Goal: Complete application form: Complete application form

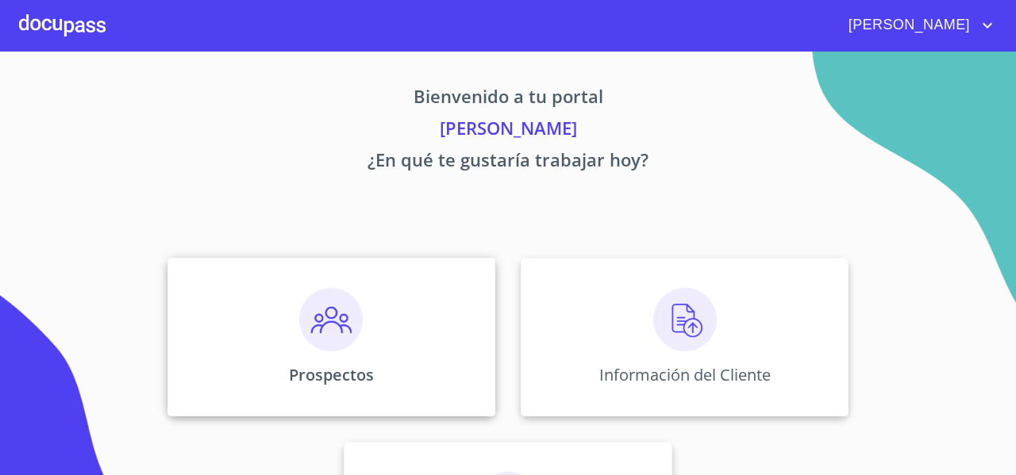
click at [248, 286] on div "Prospectos" at bounding box center [331, 337] width 328 height 159
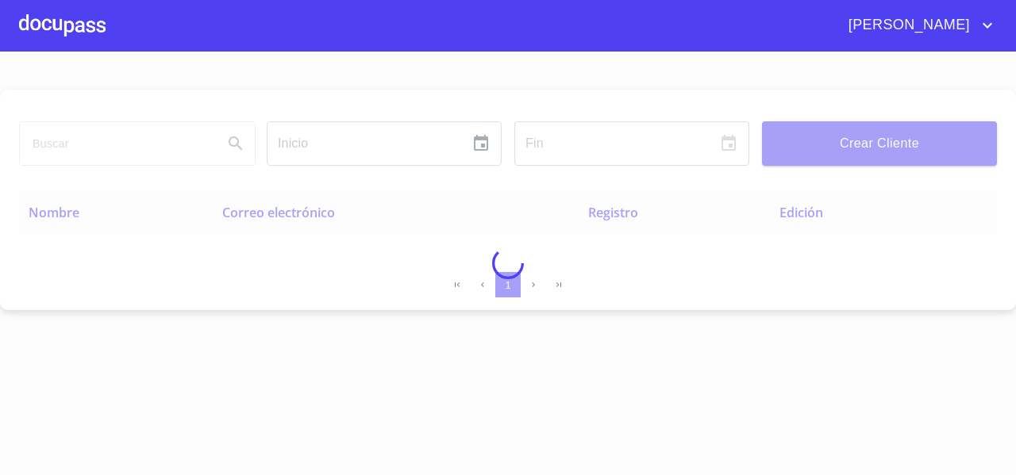
click at [831, 166] on div at bounding box center [508, 264] width 1016 height 424
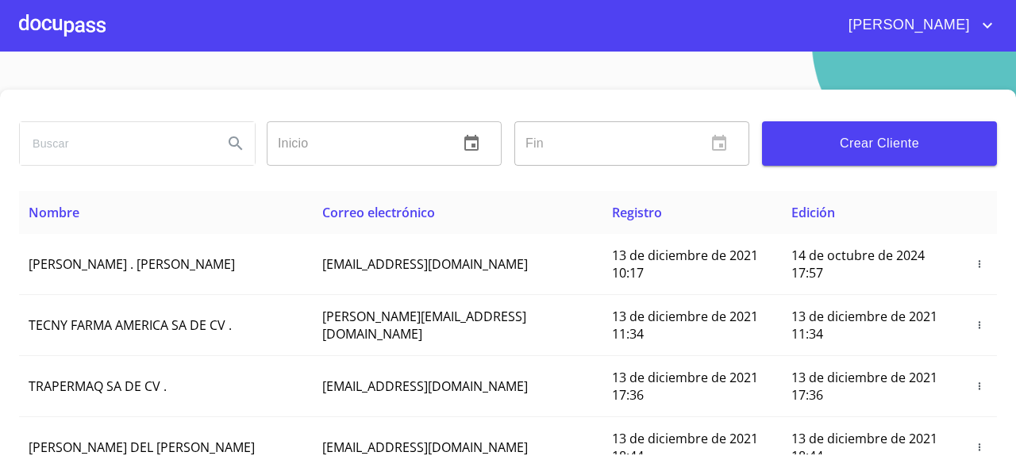
click at [828, 156] on button "Crear Cliente" at bounding box center [879, 143] width 235 height 44
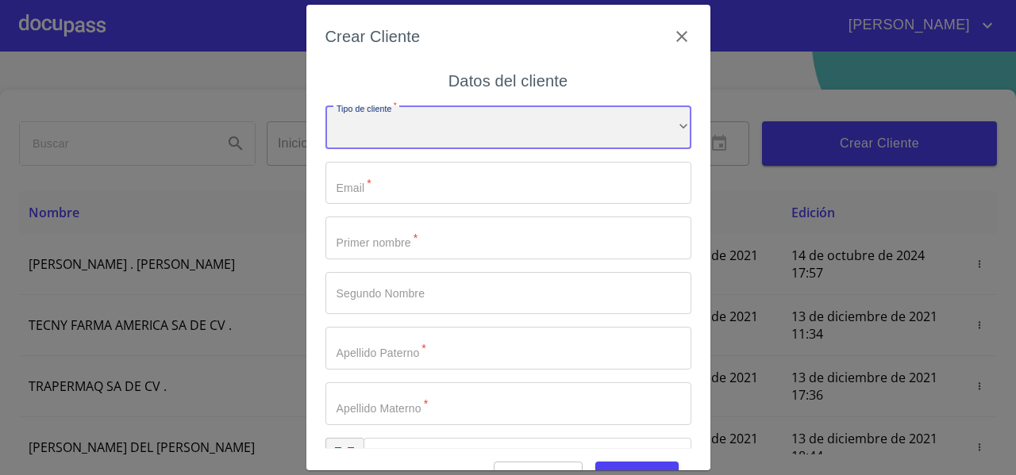
click at [395, 131] on div "​" at bounding box center [508, 127] width 366 height 43
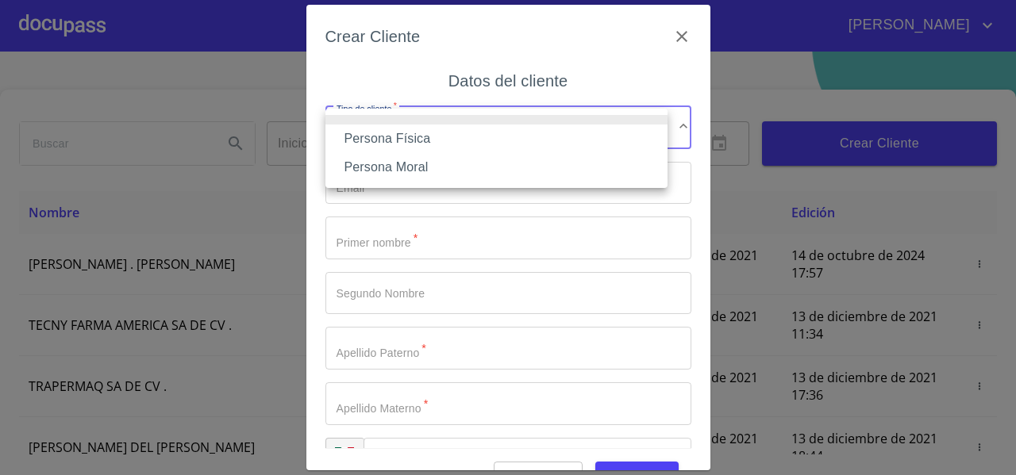
click at [390, 134] on li "Persona Física" at bounding box center [496, 139] width 342 height 29
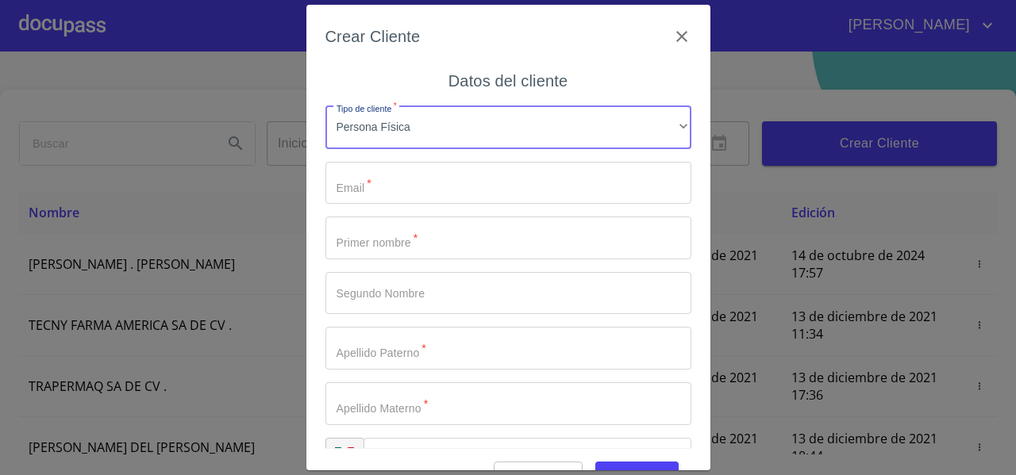
click at [379, 192] on input "Tipo de cliente   *" at bounding box center [508, 183] width 366 height 43
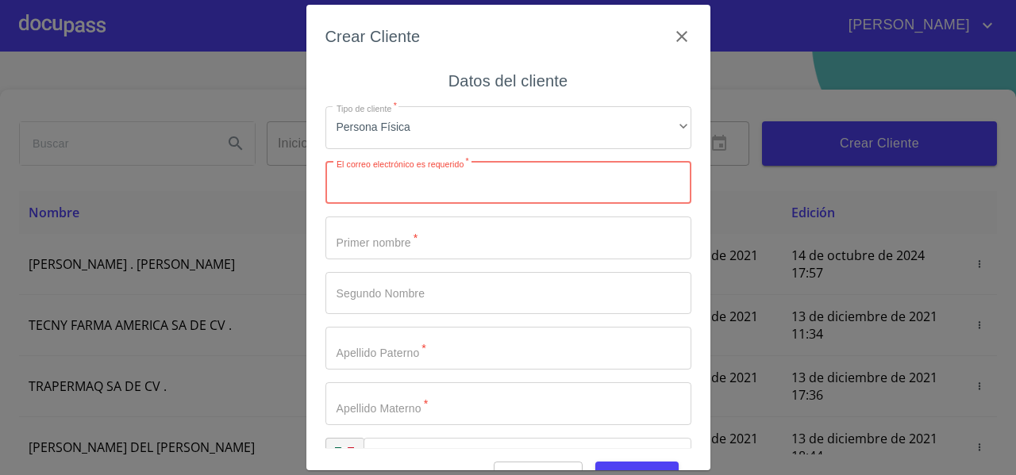
paste input "carolina.su18@gmail.com"
type input "carolina.su18@gmail.com"
click at [349, 235] on input "Tipo de cliente   *" at bounding box center [508, 238] width 366 height 43
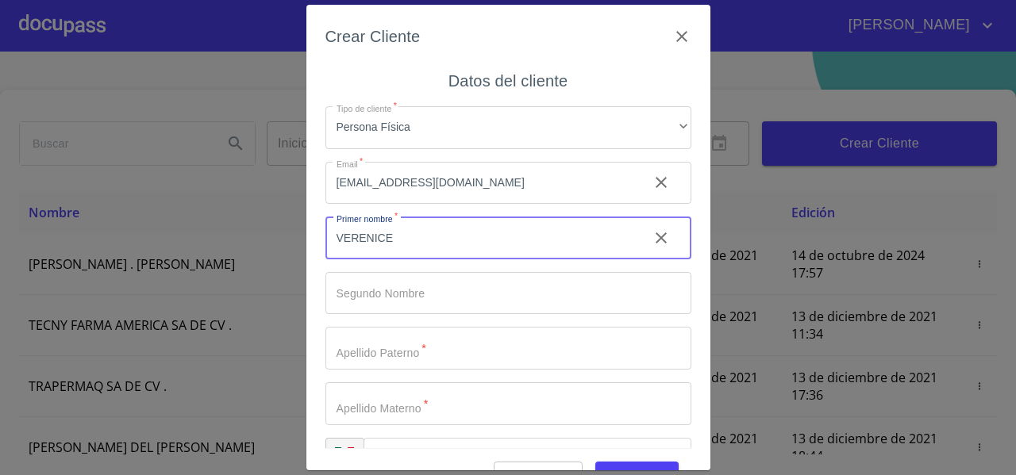
type input "[PERSON_NAME]"
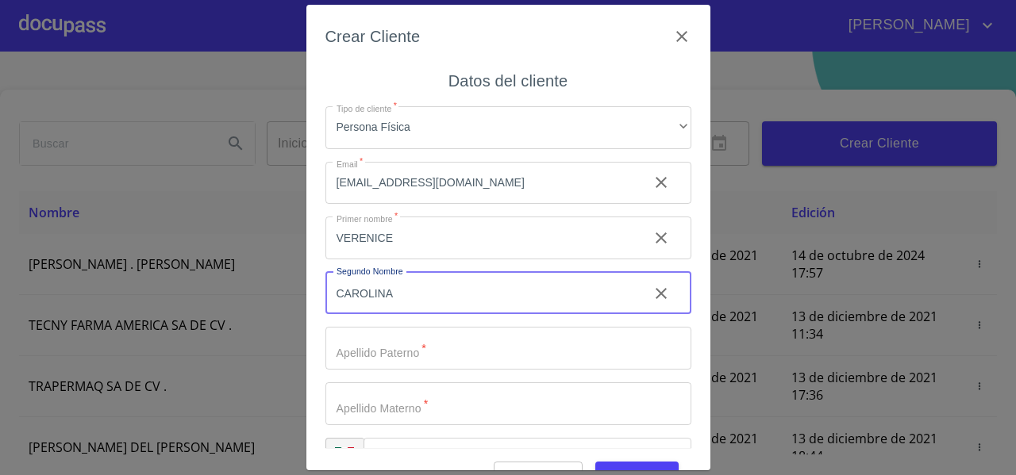
type input "CAROLINA"
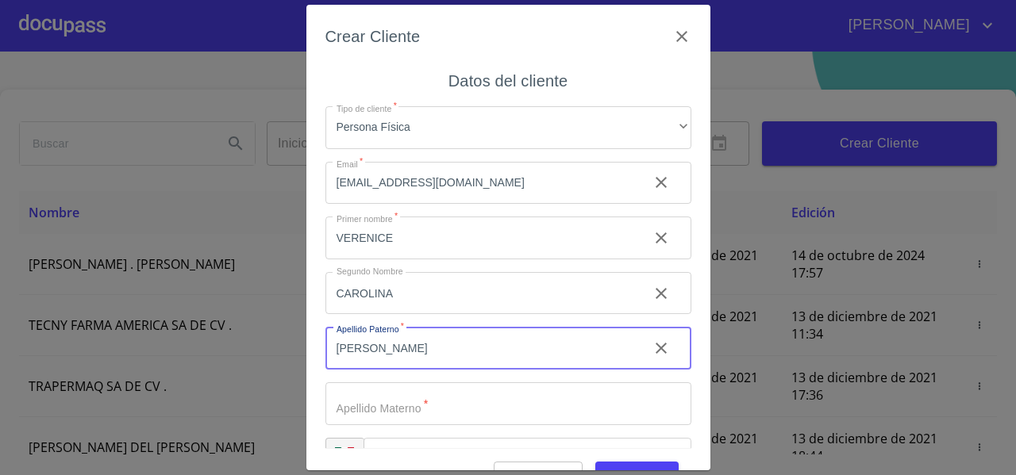
type input "[PERSON_NAME]"
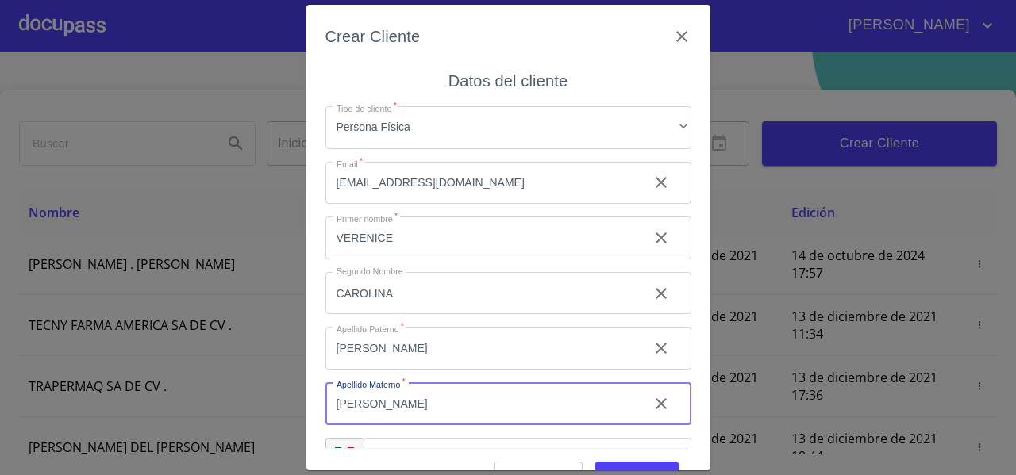
type input "[PERSON_NAME]"
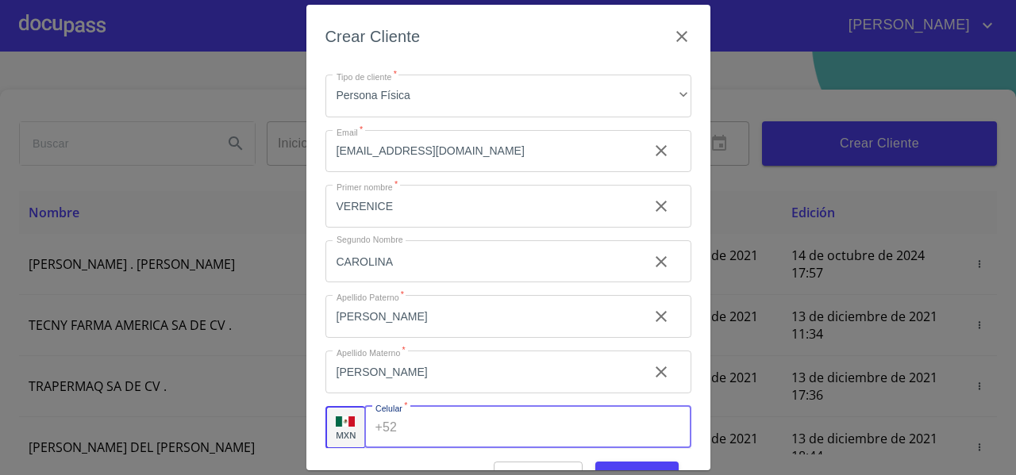
click at [316, 14] on div "Crear Cliente Datos del cliente Tipo de cliente   * Persona Física ​ Email   * …" at bounding box center [508, 238] width 404 height 466
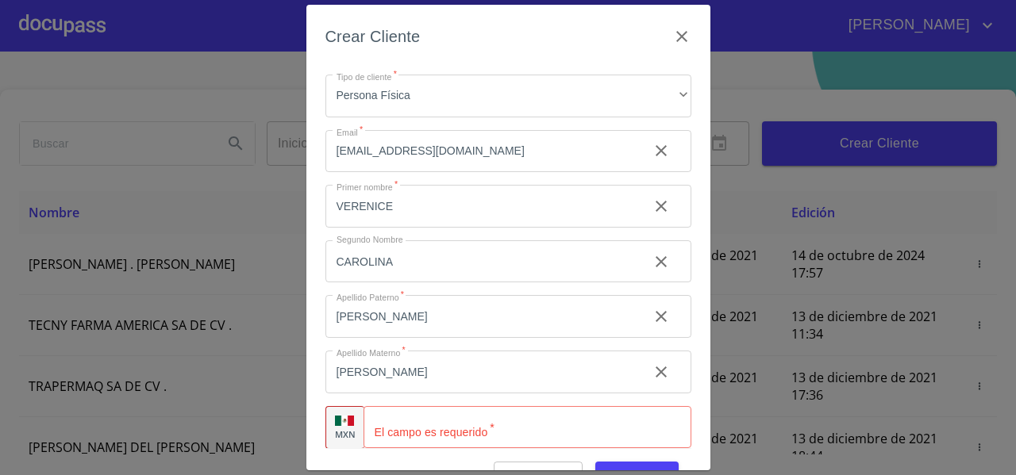
click at [402, 429] on input "Tipo de cliente   *" at bounding box center [527, 427] width 328 height 43
paste input "[PHONE_NUMBER]"
type input "[PHONE_NUMBER]"
click at [311, 390] on div "Crear Cliente Datos del cliente Tipo de cliente   * Persona Física ​ Email   * …" at bounding box center [508, 238] width 404 height 466
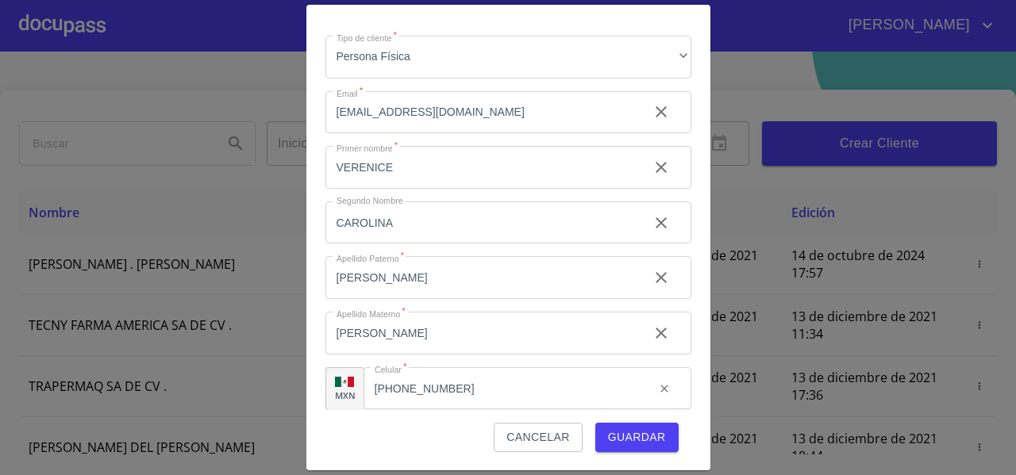
click at [608, 440] on span "Guardar" at bounding box center [637, 438] width 58 height 20
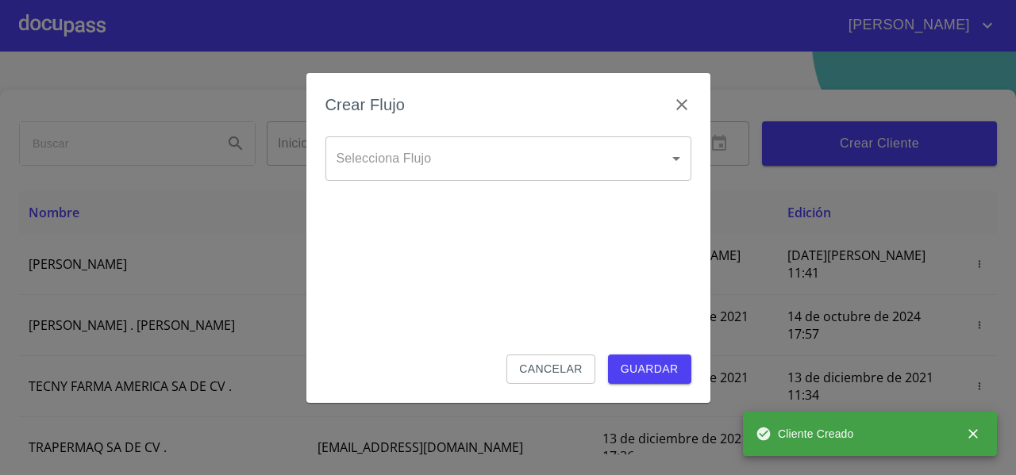
click at [432, 157] on body "FERNANDO Inicio ​ Fin ​ Crear Cliente Nombre Correo electrónico Registro Edició…" at bounding box center [508, 237] width 1016 height 475
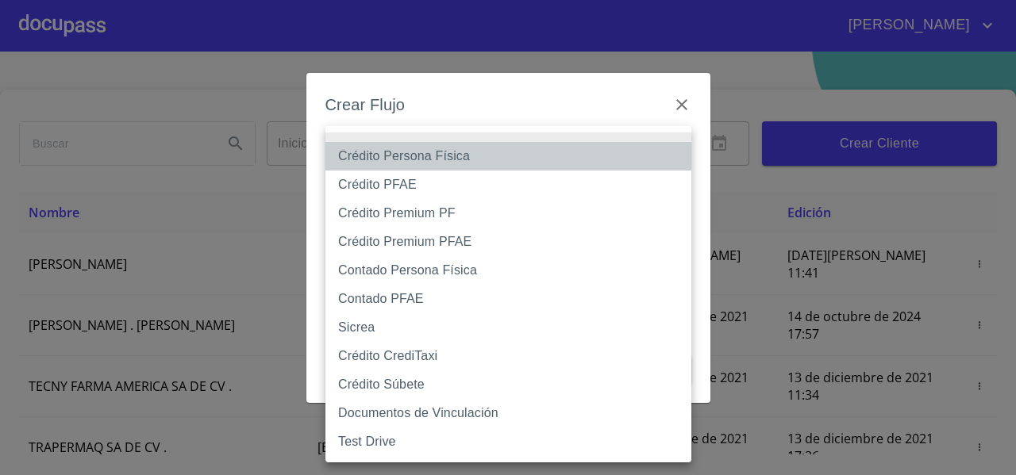
click at [417, 158] on li "Crédito Persona Física" at bounding box center [508, 156] width 366 height 29
type input "61b033e49b8c202ad5bb7912"
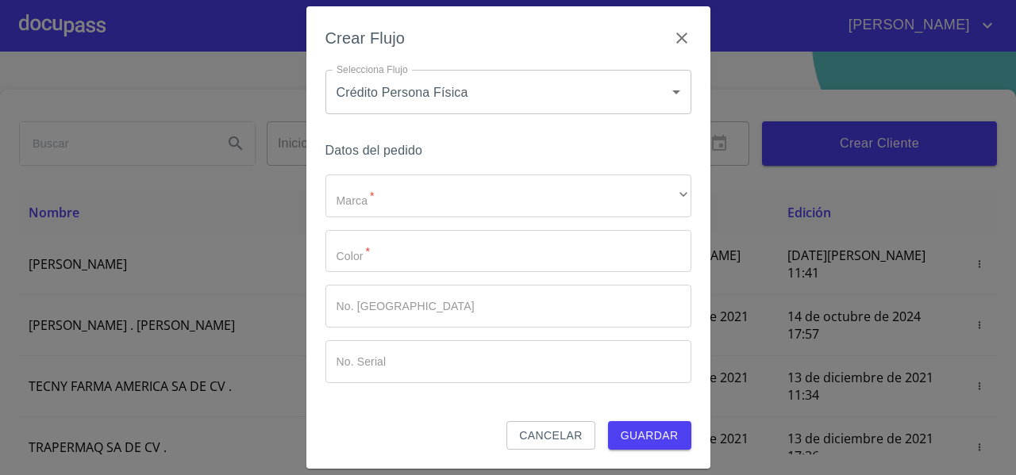
click at [362, 219] on div "Marca   * ​ ​ Color   * ​ No. Pedido ​ No. Serial ​" at bounding box center [508, 279] width 366 height 209
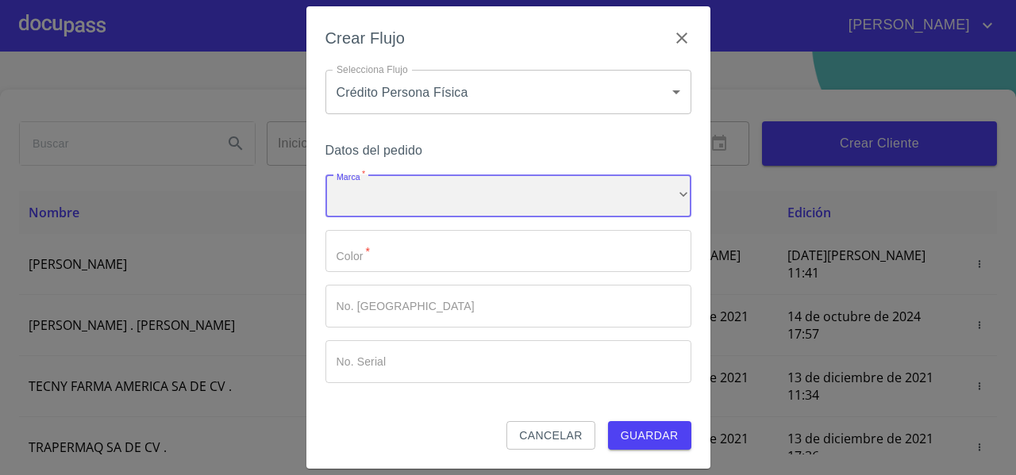
click at [362, 204] on div "​" at bounding box center [508, 196] width 366 height 43
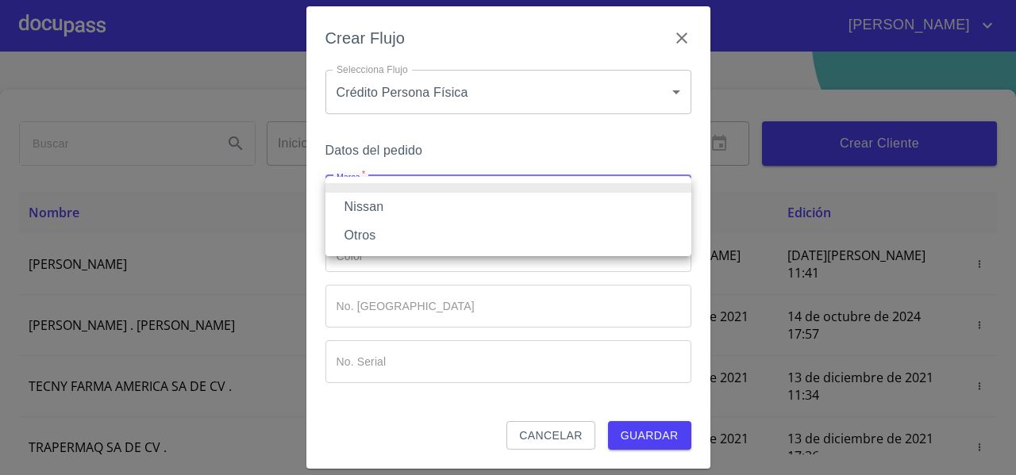
click at [357, 212] on li "Nissan" at bounding box center [508, 207] width 366 height 29
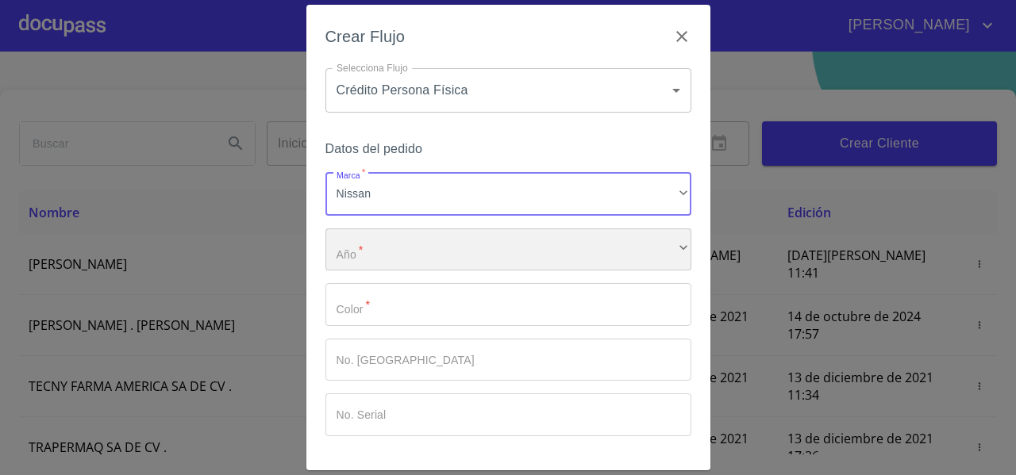
click at [360, 270] on div "​" at bounding box center [508, 250] width 366 height 43
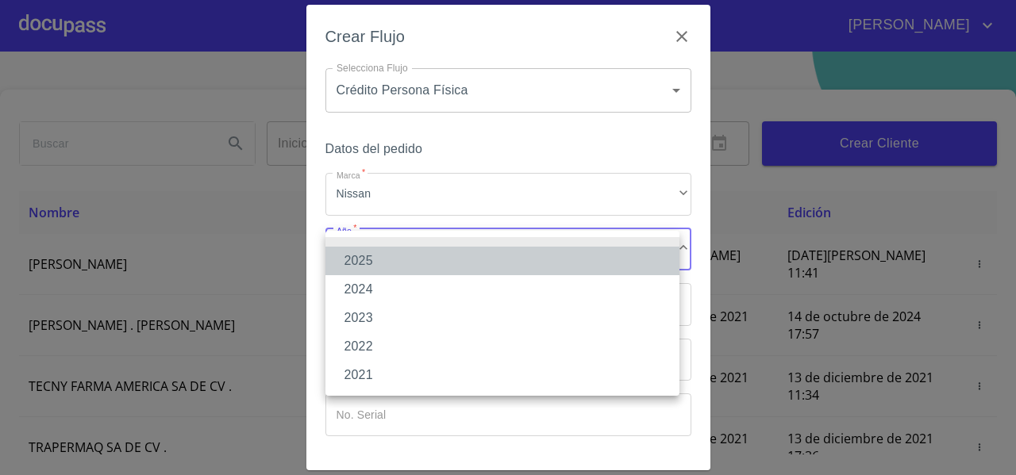
click at [361, 267] on li "2025" at bounding box center [502, 261] width 354 height 29
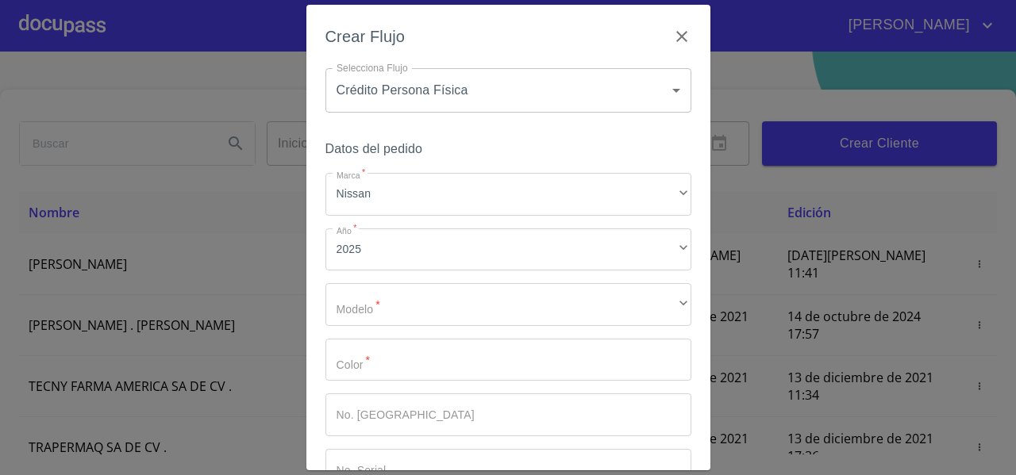
click at [353, 280] on div "Marca   * Nissan ​ Año   * 2025 ​ Modelo   * ​ ​ Color   * ​ No. Pedido ​ No. S…" at bounding box center [508, 332] width 366 height 319
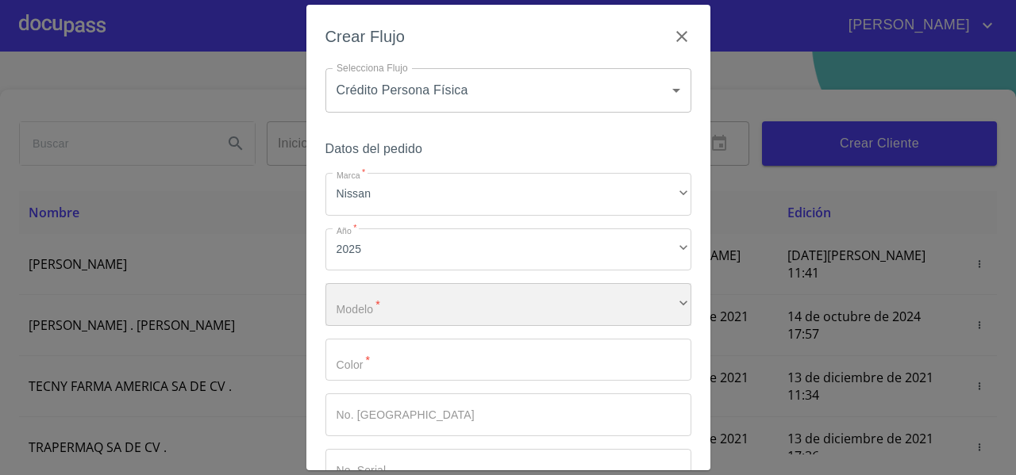
click at [345, 296] on div "​" at bounding box center [508, 304] width 366 height 43
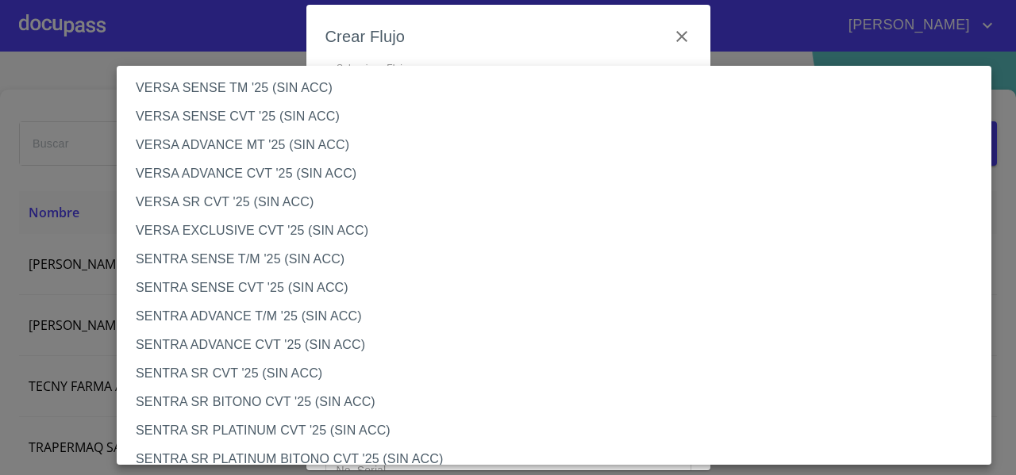
scroll to position [750, 0]
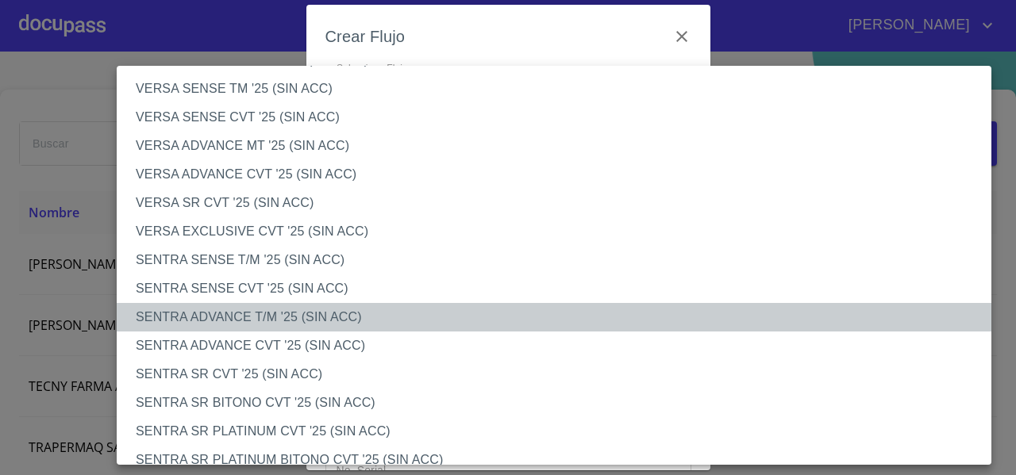
click at [259, 322] on li "SENTRA ADVANCE T/M '25 (SIN ACC)" at bounding box center [560, 317] width 886 height 29
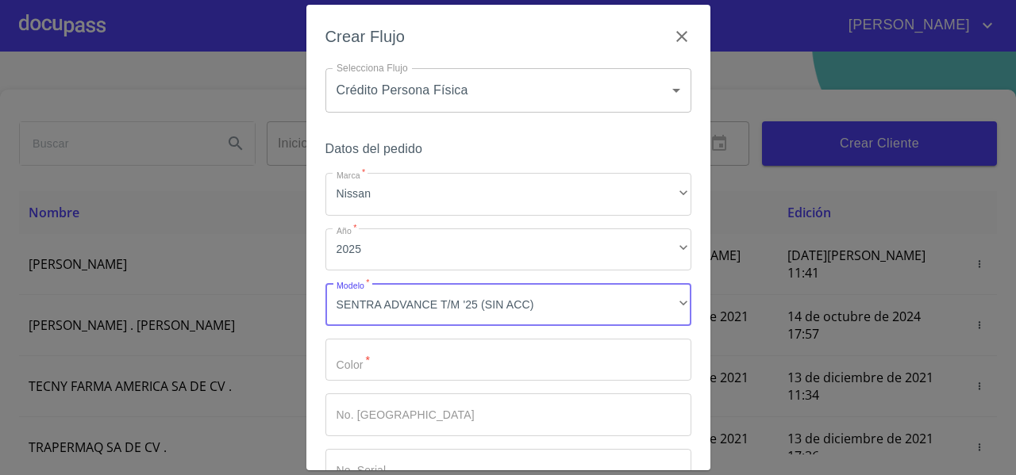
click at [365, 349] on input "Marca   *" at bounding box center [508, 360] width 366 height 43
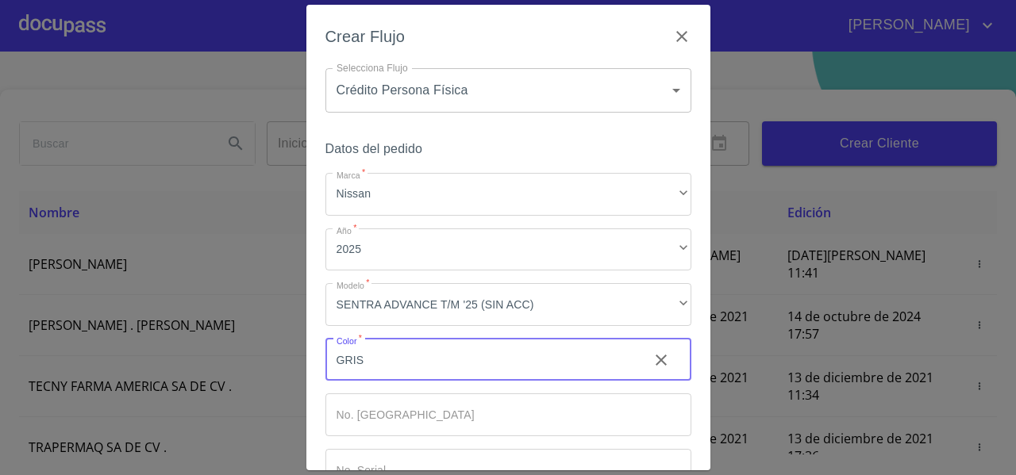
type input "GRIS"
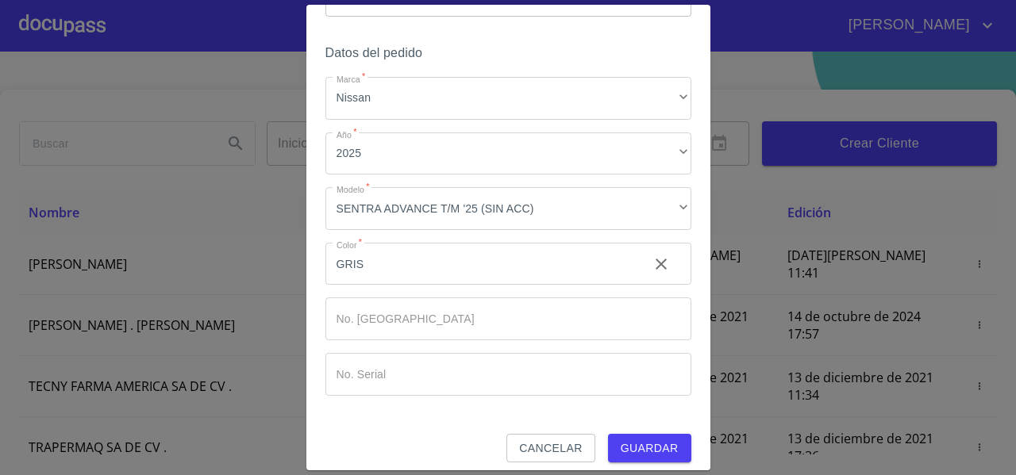
scroll to position [107, 0]
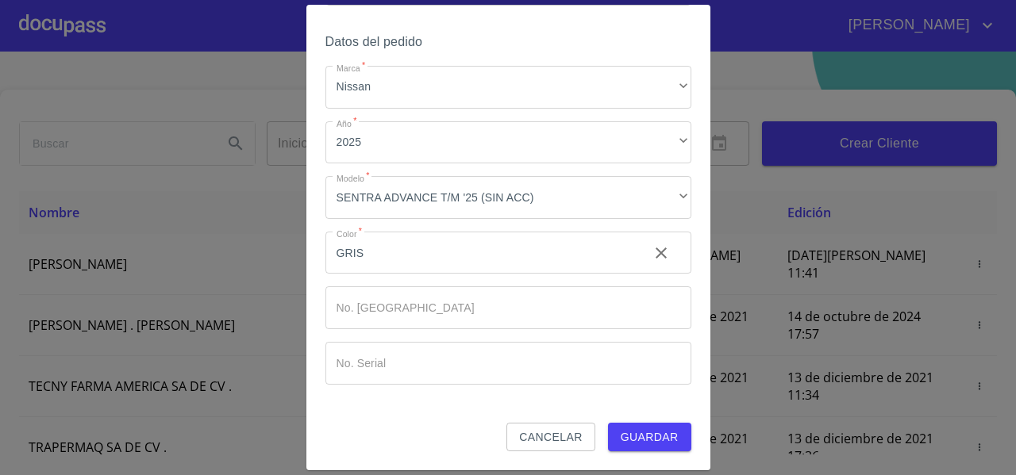
click at [659, 436] on span "Guardar" at bounding box center [650, 438] width 58 height 20
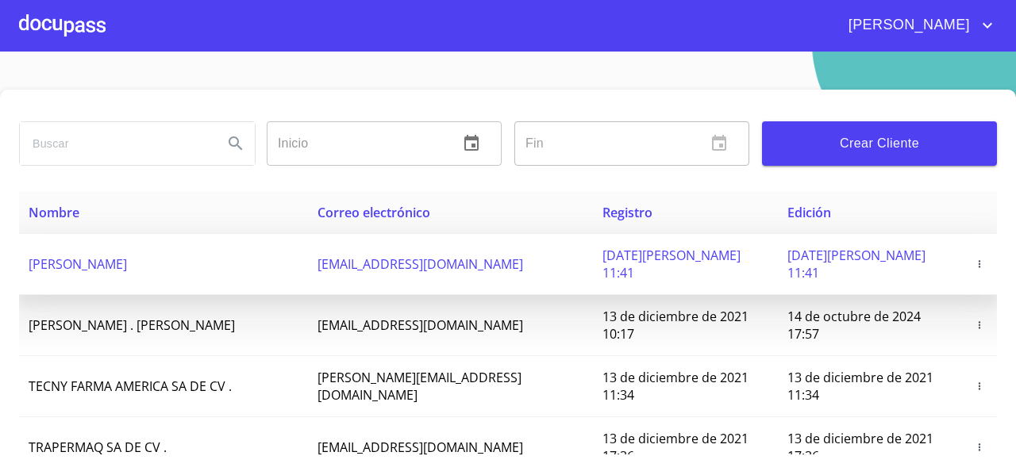
drag, startPoint x: 338, startPoint y: 265, endPoint x: 500, endPoint y: 262, distance: 161.9
click at [500, 262] on tr "VERENICE CAROLINA SALCEDO RAMOS carolina.su18@gmail.com 24 de agosto de 2025 11…" at bounding box center [508, 264] width 978 height 61
copy tr "carolina.su18@gmail.com"
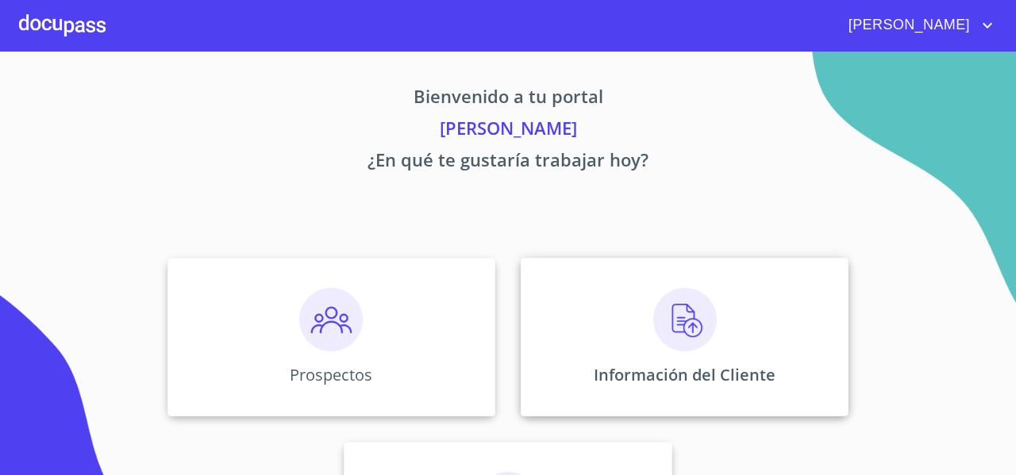
click at [542, 303] on div "Información del Cliente" at bounding box center [685, 337] width 328 height 159
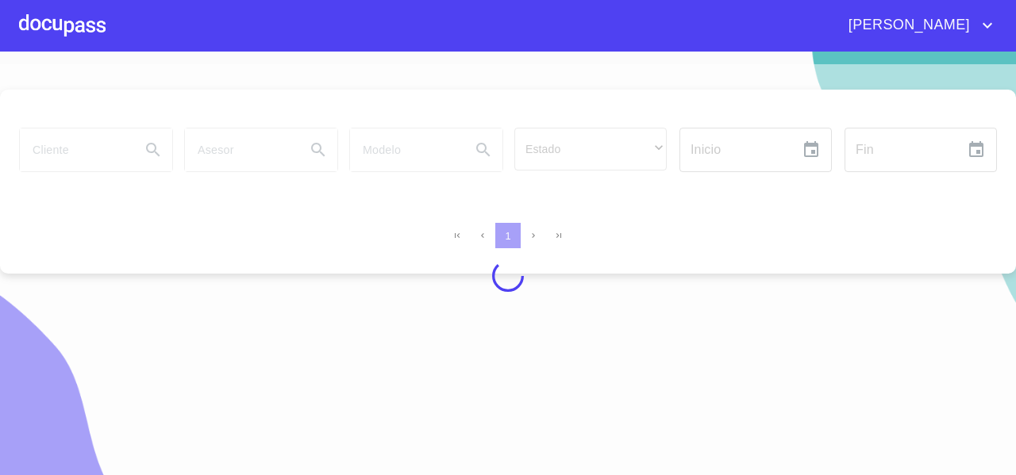
click at [86, 149] on div at bounding box center [508, 276] width 1016 height 424
click at [83, 146] on div at bounding box center [508, 276] width 1016 height 424
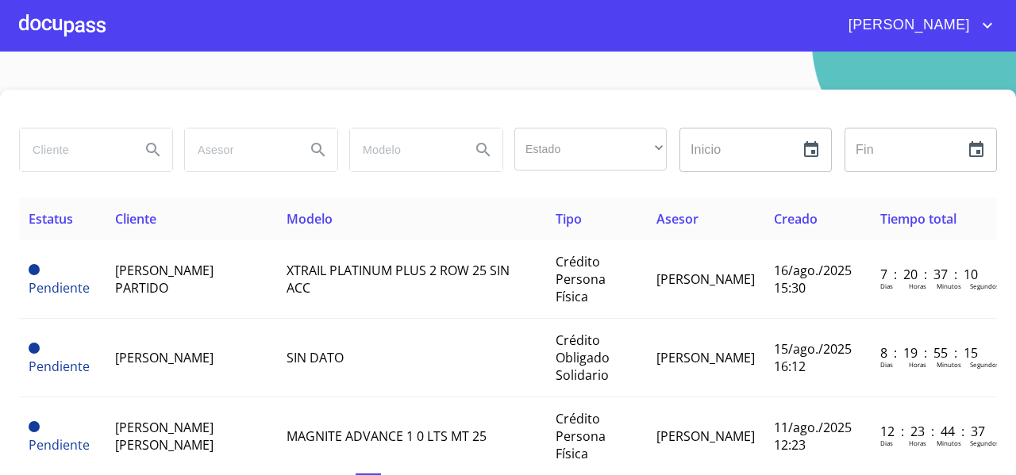
click at [83, 146] on input "search" at bounding box center [74, 150] width 108 height 43
type input "[PERSON_NAME]"
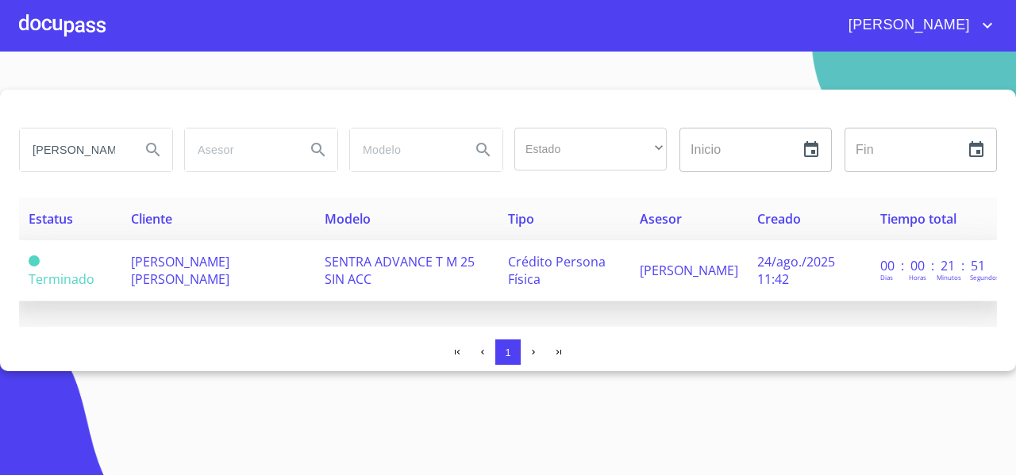
click at [206, 259] on span "[PERSON_NAME] [PERSON_NAME]" at bounding box center [180, 270] width 98 height 35
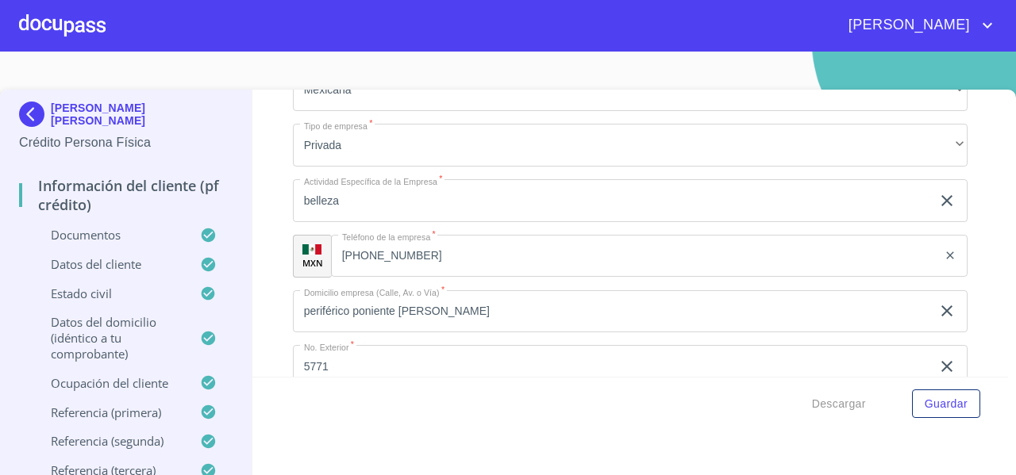
scroll to position [6560, 0]
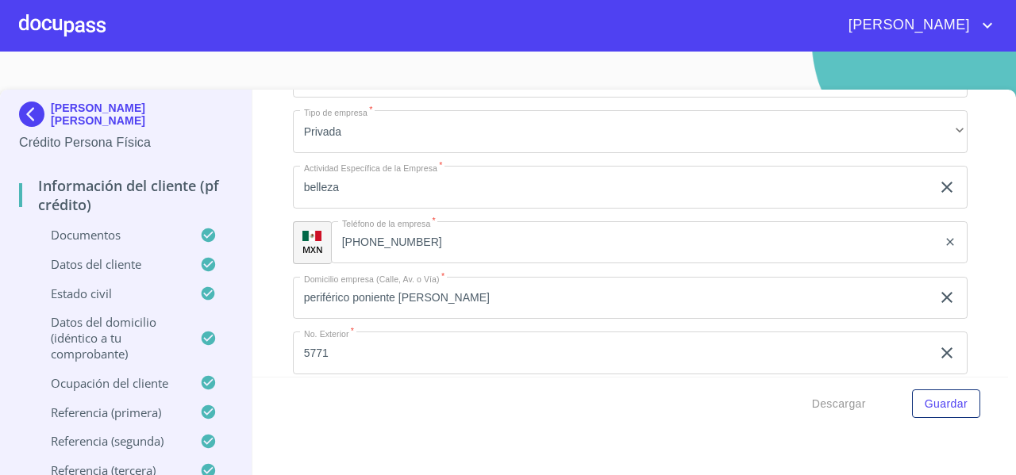
type input "63079"
click at [258, 221] on div "Información del cliente (PF crédito) Documentos Documento de identificación   *…" at bounding box center [630, 233] width 756 height 287
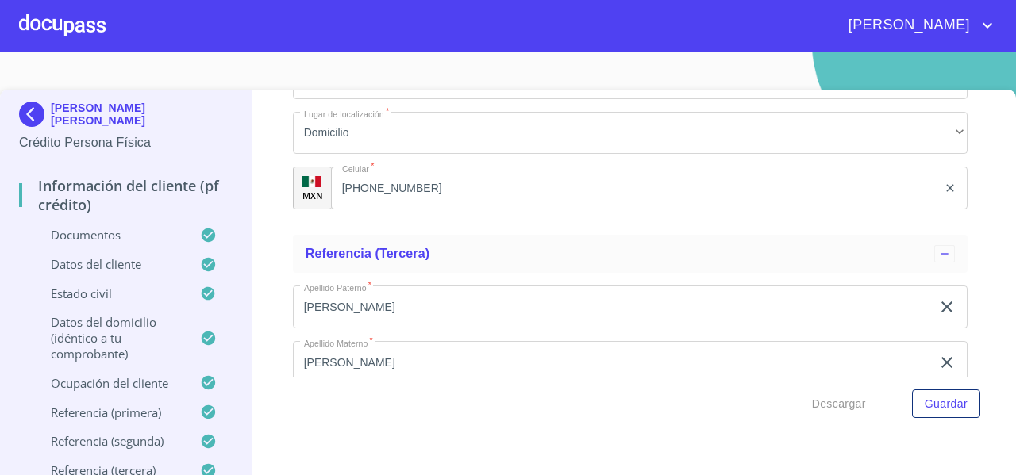
scroll to position [8289, 0]
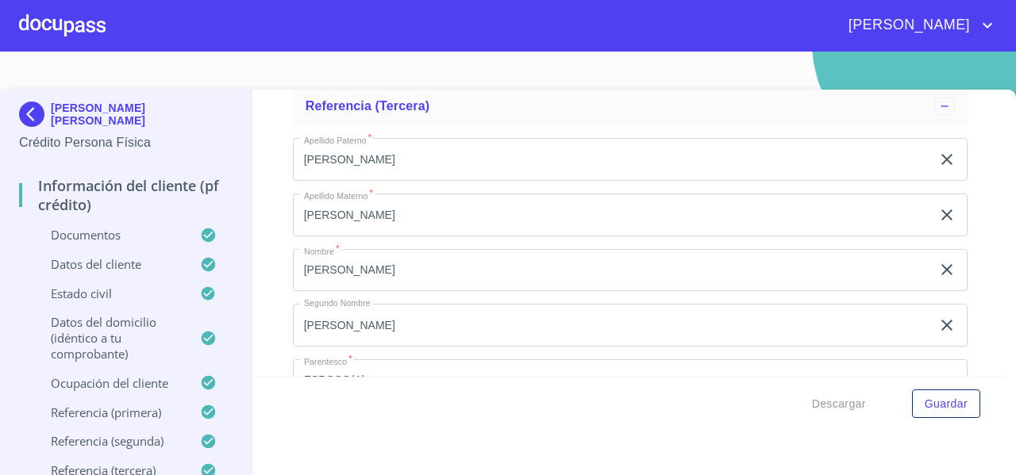
click at [959, 315] on div "Información del cliente (PF crédito) Documentos Documento de identificación   *…" at bounding box center [630, 233] width 756 height 287
